Goal: Find specific page/section: Find specific page/section

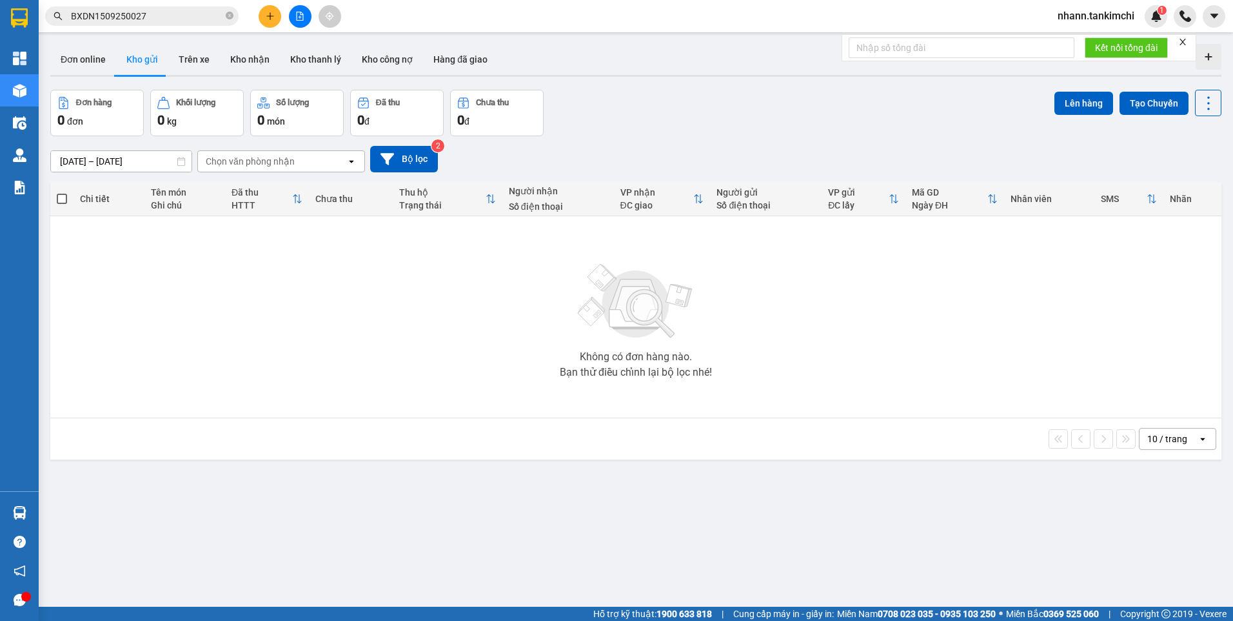
click at [340, 163] on div "Chọn văn phòng nhận" at bounding box center [272, 161] width 148 height 21
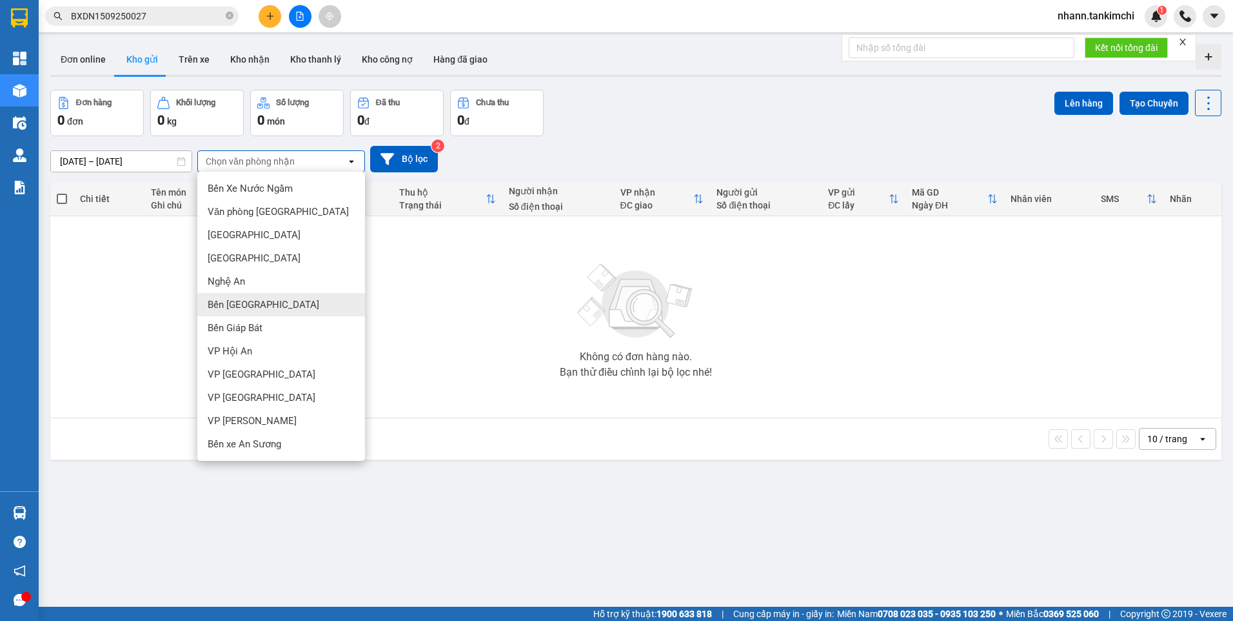
click at [287, 308] on div "Bến [GEOGRAPHIC_DATA]" at bounding box center [281, 304] width 168 height 23
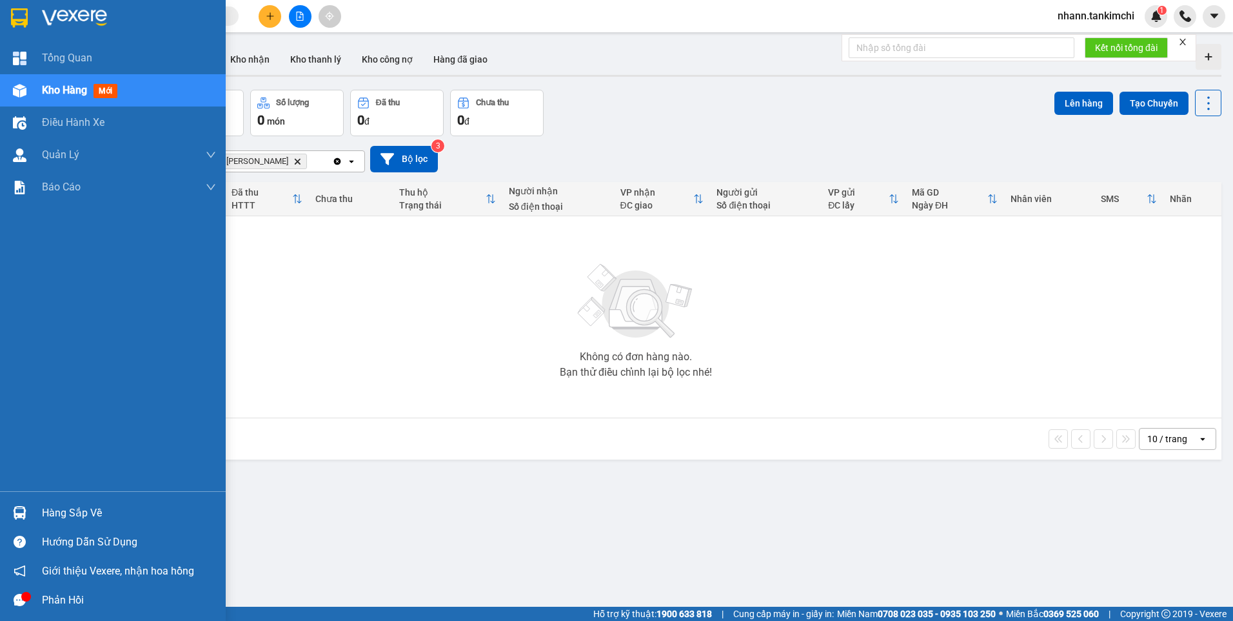
click at [61, 89] on span "Kho hàng" at bounding box center [64, 90] width 45 height 12
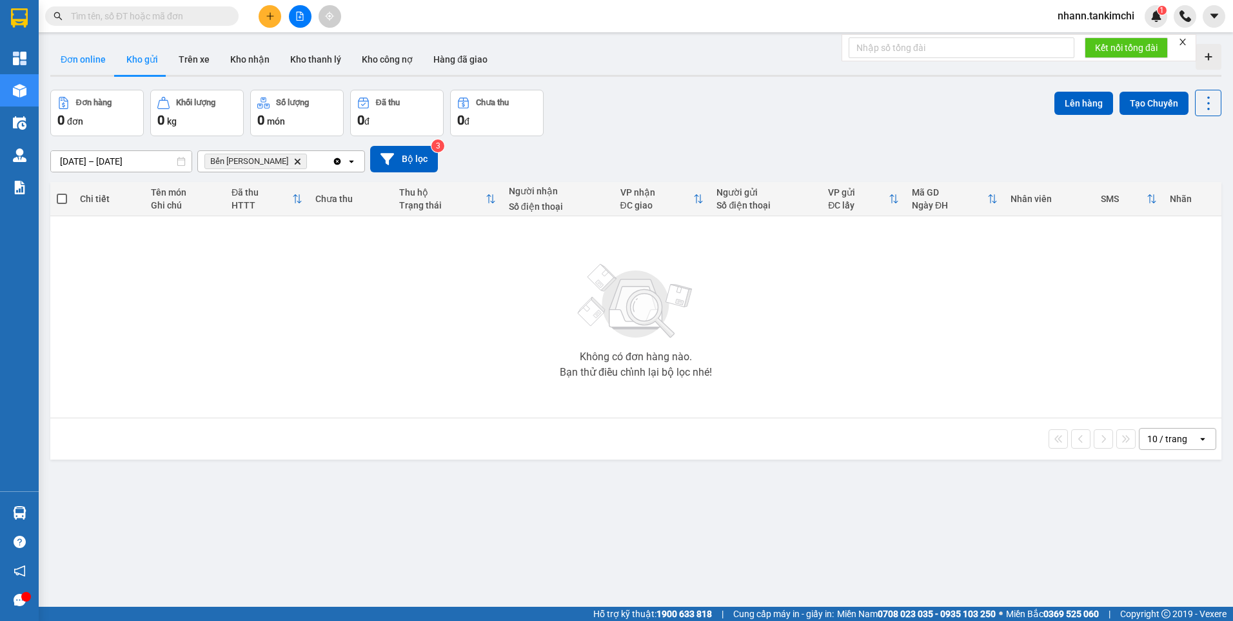
click at [87, 59] on button "Đơn online" at bounding box center [83, 59] width 66 height 31
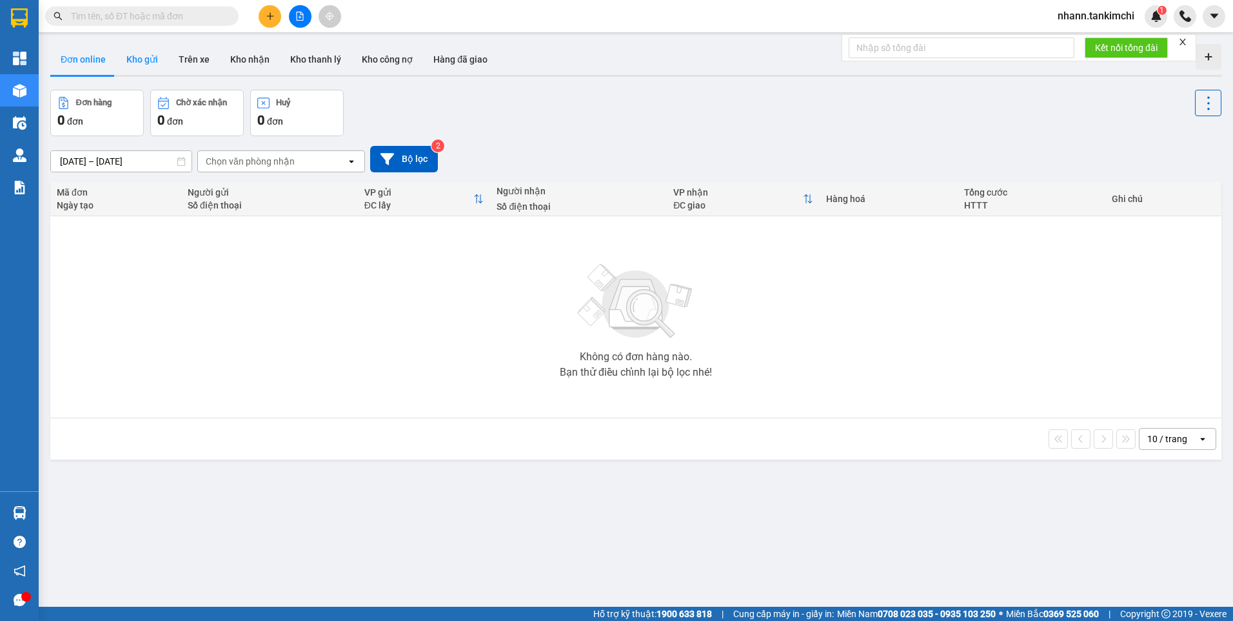
click at [127, 57] on button "Kho gửi" at bounding box center [142, 59] width 52 height 31
type input "[DATE] – [DATE]"
